Goal: Task Accomplishment & Management: Manage account settings

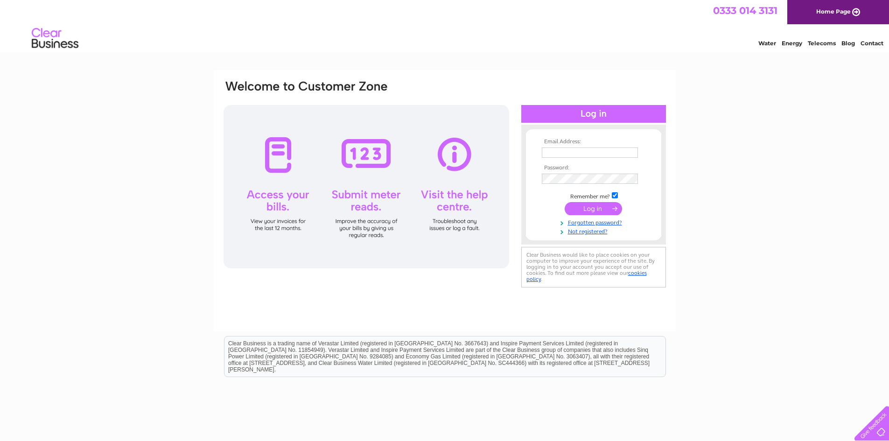
click at [581, 149] on input "text" at bounding box center [590, 152] width 96 height 10
type input "[PERSON_NAME][EMAIL_ADDRESS][DOMAIN_NAME]"
click at [600, 207] on input "submit" at bounding box center [593, 208] width 57 height 13
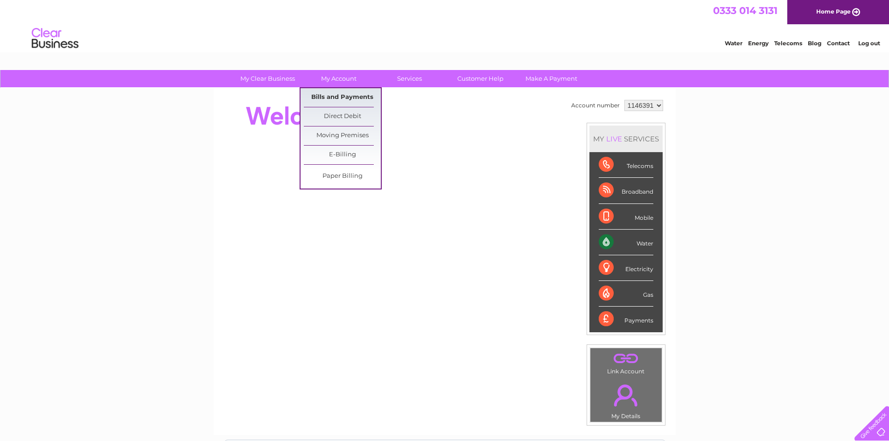
click at [319, 94] on link "Bills and Payments" at bounding box center [342, 97] width 77 height 19
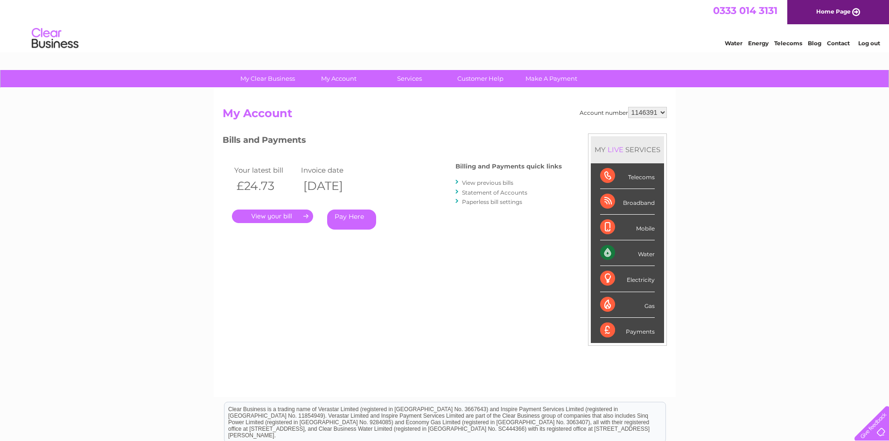
click at [275, 215] on link "." at bounding box center [272, 217] width 81 height 14
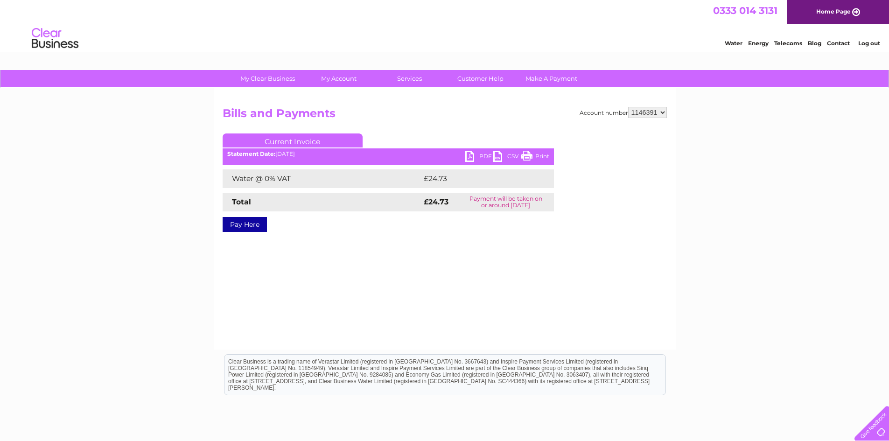
click at [481, 155] on link "PDF" at bounding box center [479, 158] width 28 height 14
